Goal: Ask a question

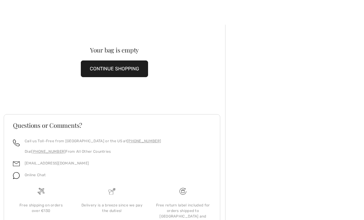
scroll to position [16, 0]
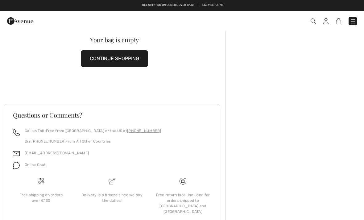
click at [110, 193] on div "Delivery is a breeze since we pay the duties!" at bounding box center [111, 197] width 61 height 11
click at [109, 191] on div "Delivery is a breeze since we pay the duties!" at bounding box center [111, 199] width 71 height 44
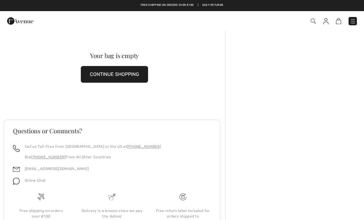
click at [101, 74] on button "CONTINUE SHOPPING" at bounding box center [114, 74] width 67 height 17
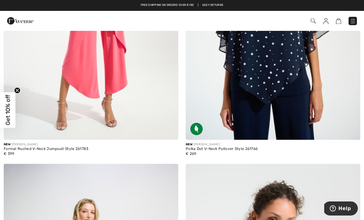
scroll to position [2596, 0]
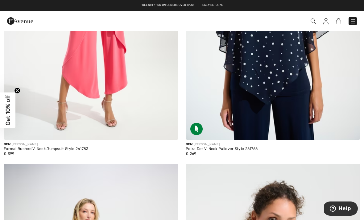
click at [327, 18] on img at bounding box center [325, 21] width 5 height 6
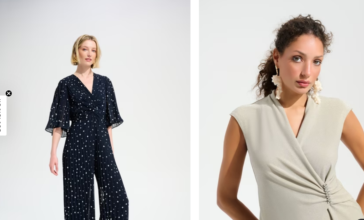
scroll to position [2756, 0]
click at [322, 149] on img at bounding box center [273, 135] width 174 height 262
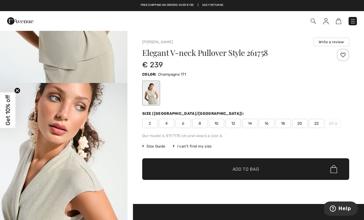
click at [314, 21] on img at bounding box center [312, 20] width 5 height 5
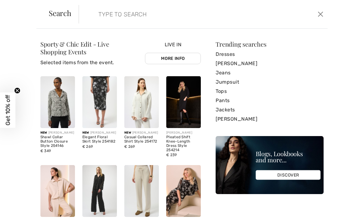
click at [109, 12] on input "search" at bounding box center [177, 14] width 167 height 18
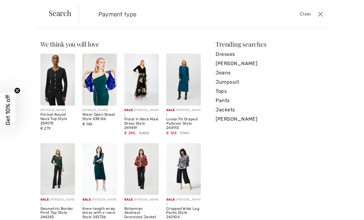
type input "Payment type"
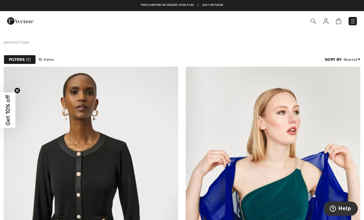
click at [20, 44] on link "payment type" at bounding box center [17, 42] width 26 height 4
